Goal: Go to known website: Go to known website

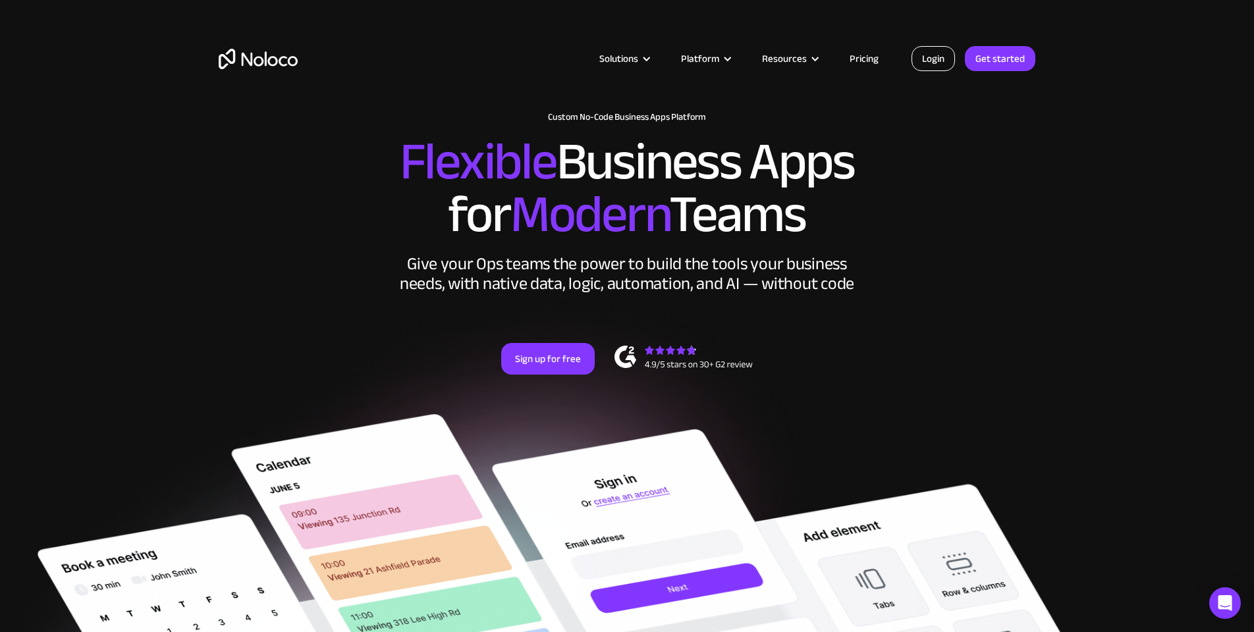
click at [937, 63] on link "Login" at bounding box center [932, 58] width 43 height 25
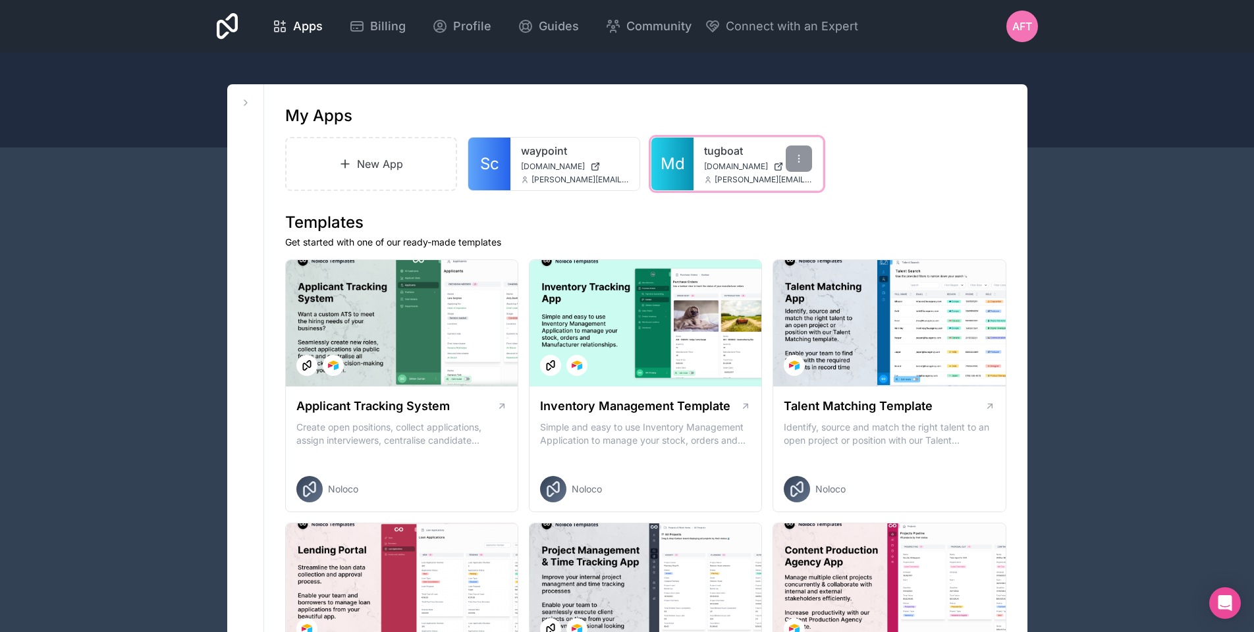
click at [699, 167] on div "tugboat myaccount.tugboat.claims aaron@tugboat.claims" at bounding box center [757, 164] width 129 height 53
click at [707, 169] on span "myaccount.tugboat.claims" at bounding box center [736, 166] width 64 height 11
